Goal: Complete application form

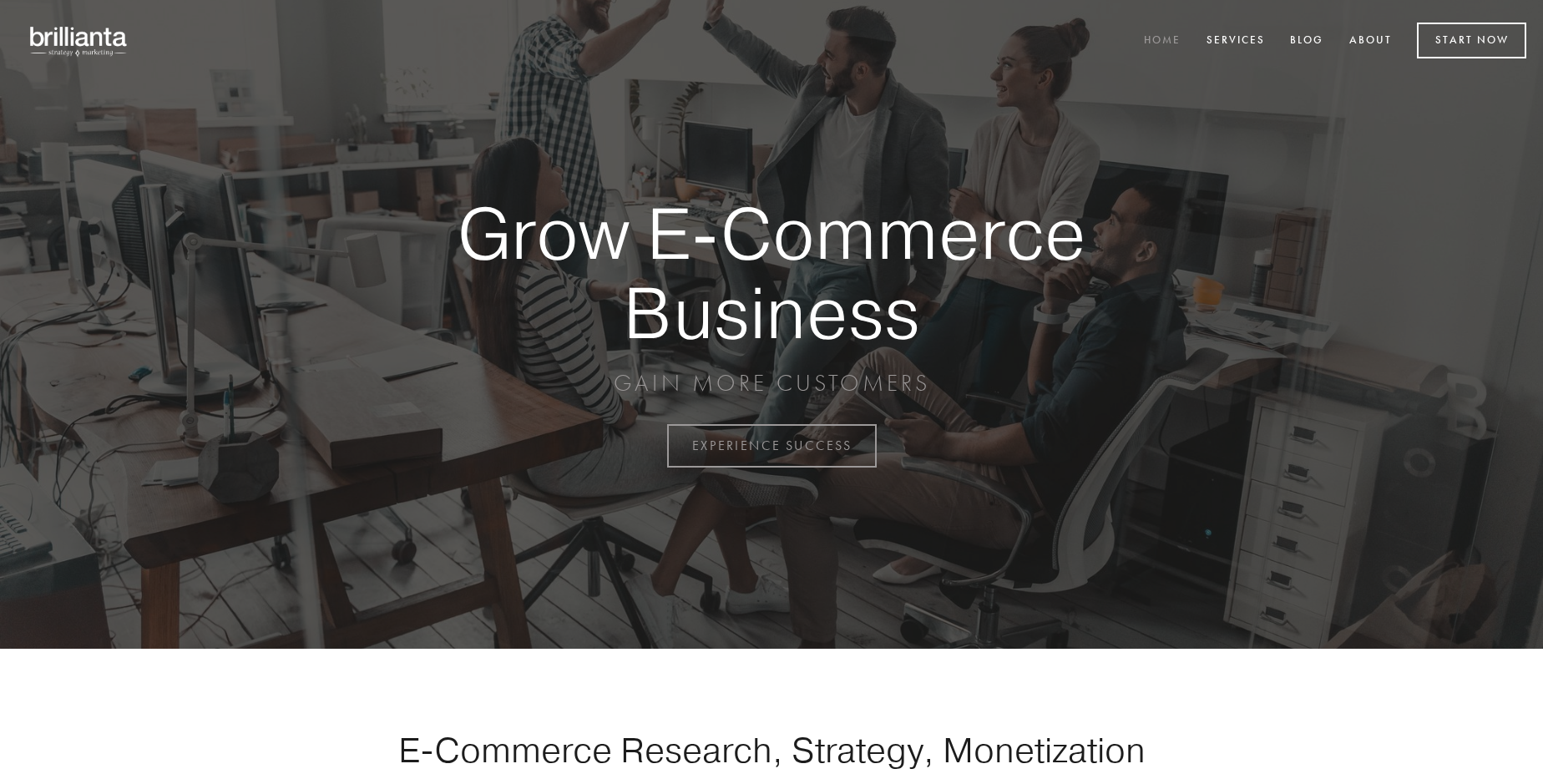
scroll to position [4375, 0]
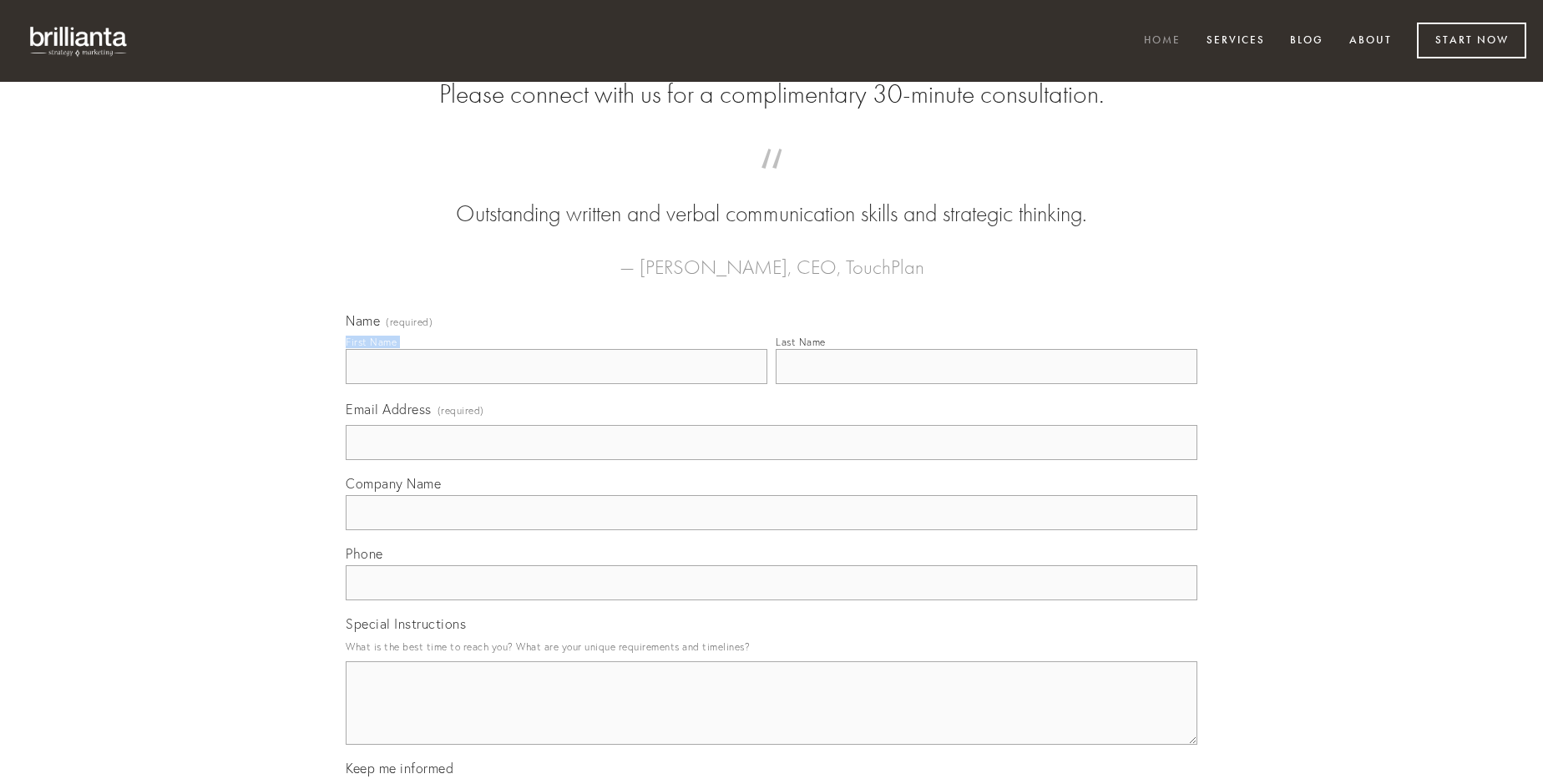
type input "[PERSON_NAME]"
click at [986, 384] on input "Last Name" at bounding box center [986, 367] width 422 height 35
type input "[PERSON_NAME]"
click at [772, 460] on input "Email Address (required)" at bounding box center [771, 442] width 852 height 35
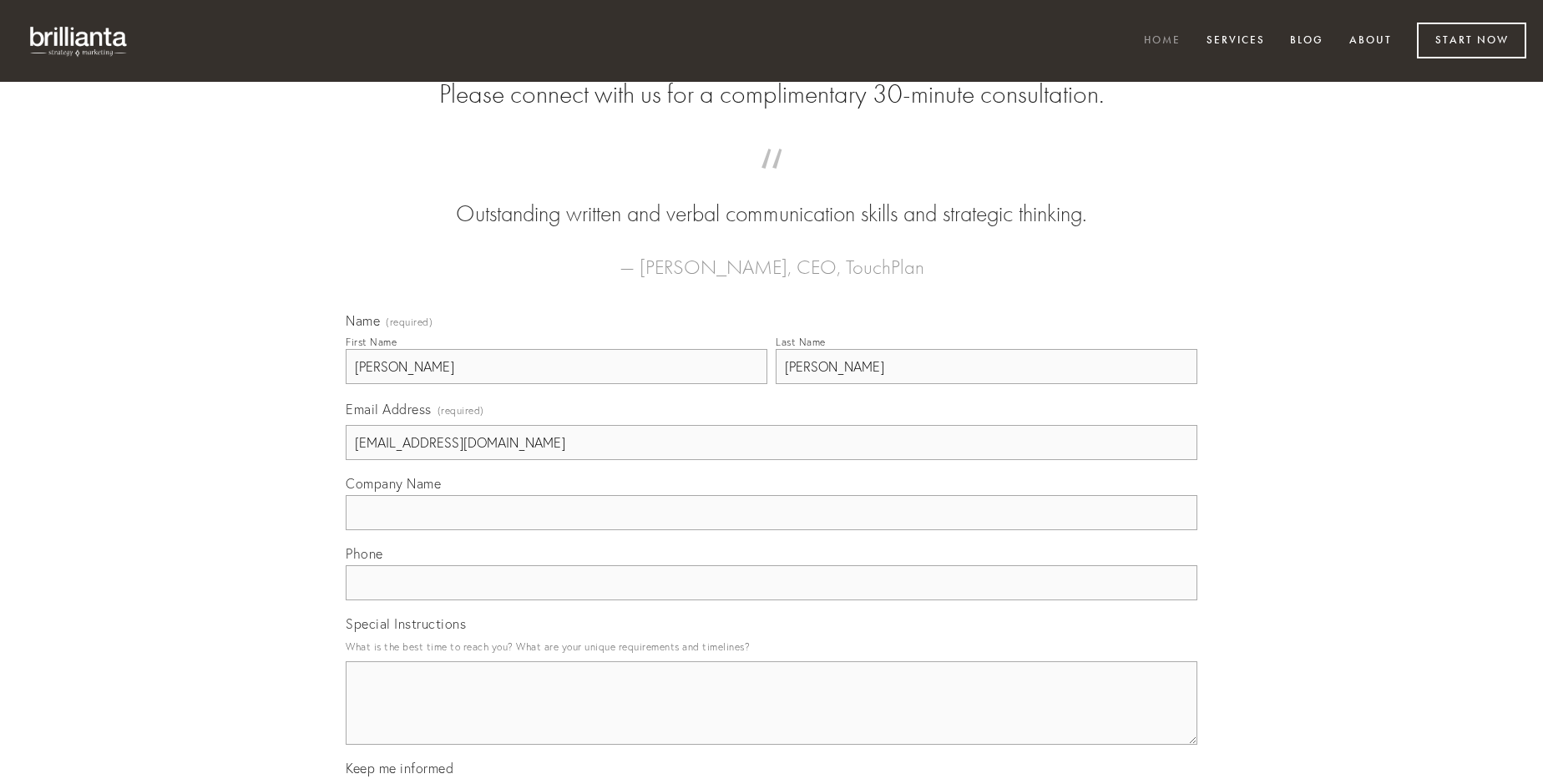
type input "[EMAIL_ADDRESS][DOMAIN_NAME]"
click at [772, 530] on input "Company Name" at bounding box center [771, 512] width 852 height 35
type input "acer"
click at [772, 600] on input "text" at bounding box center [771, 583] width 852 height 35
click at [772, 718] on textarea "Special Instructions" at bounding box center [771, 702] width 852 height 83
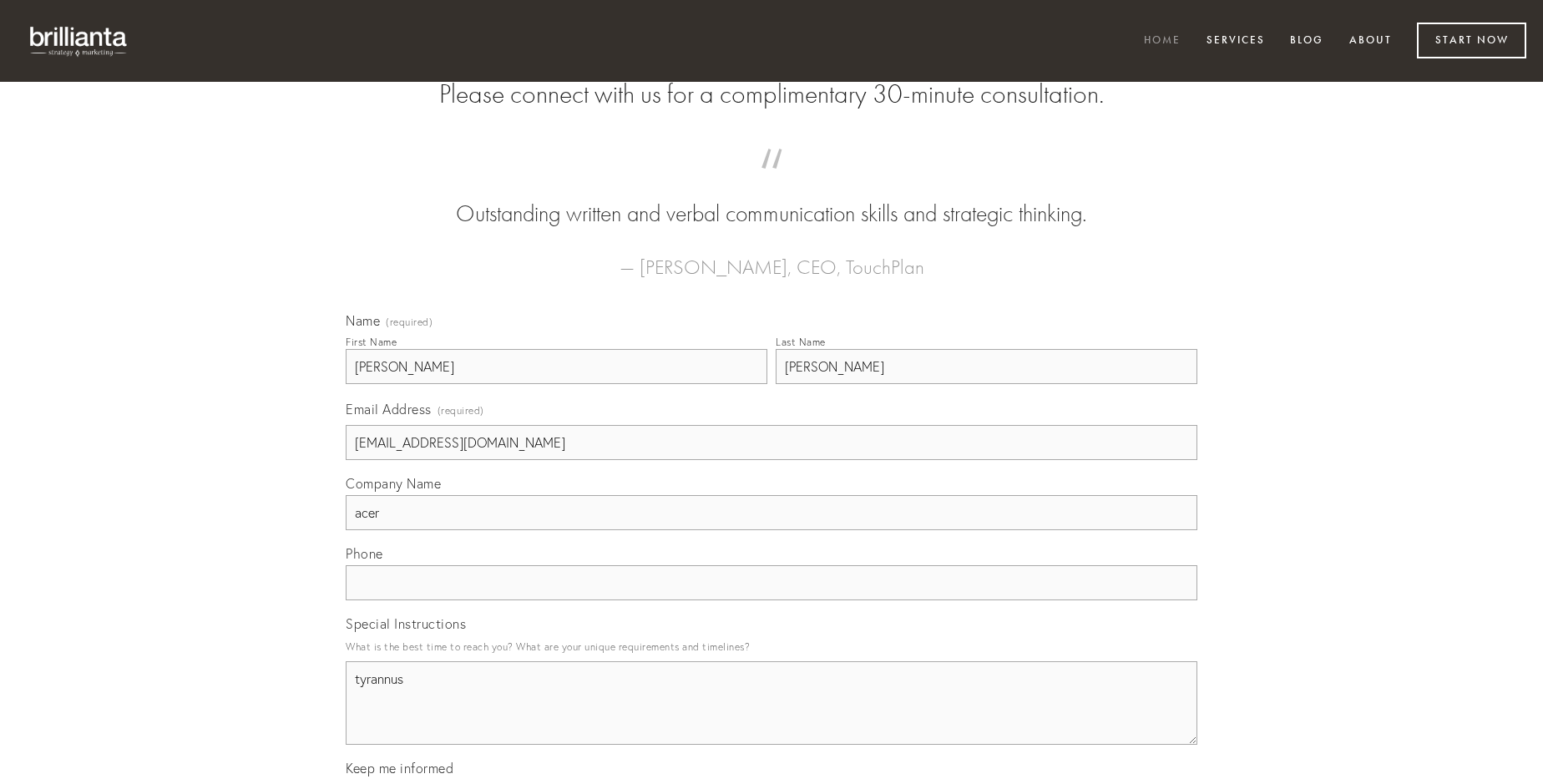
type textarea "tyrannus"
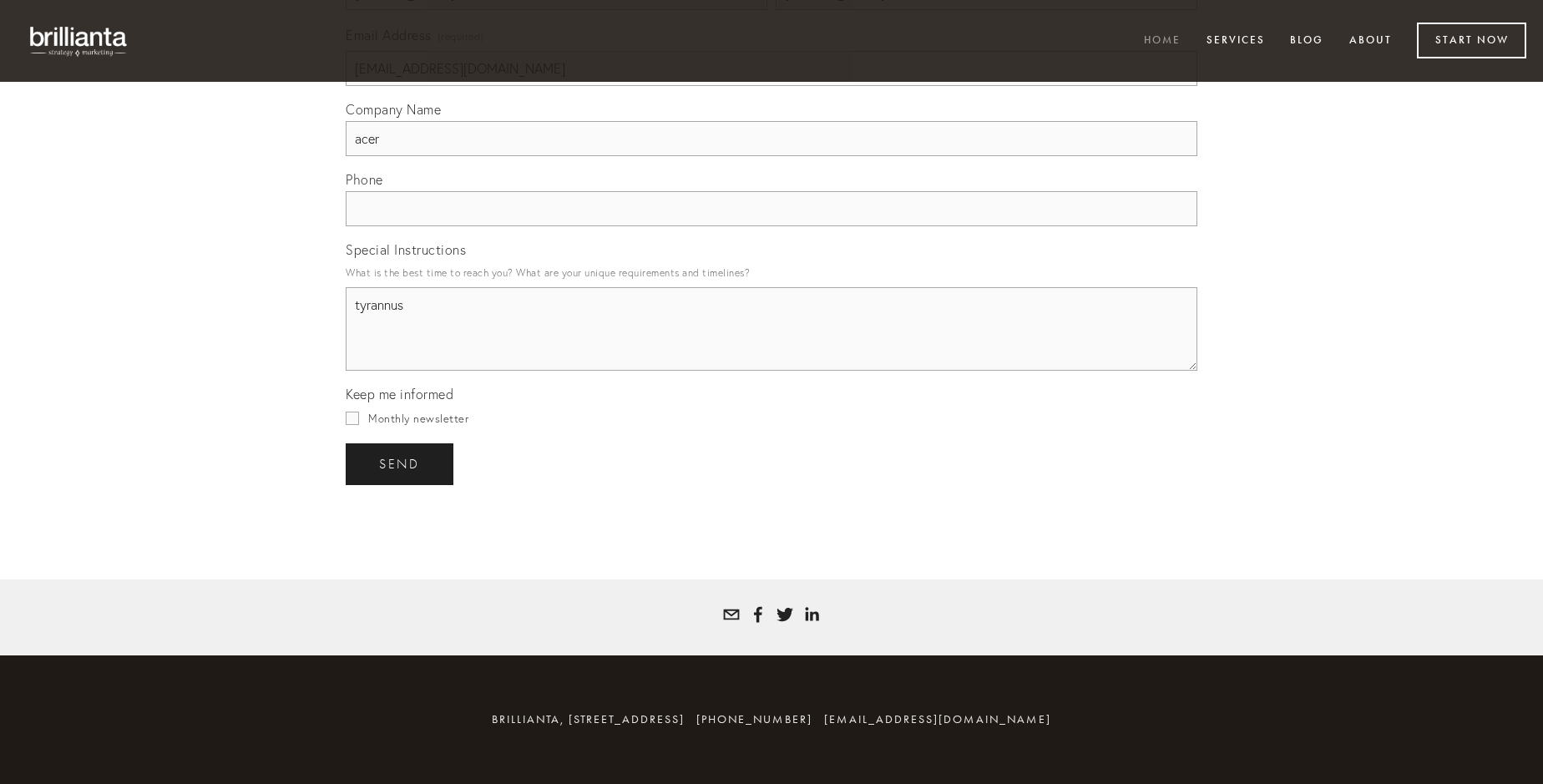
click at [401, 463] on span "send" at bounding box center [399, 463] width 41 height 15
